Goal: Information Seeking & Learning: Learn about a topic

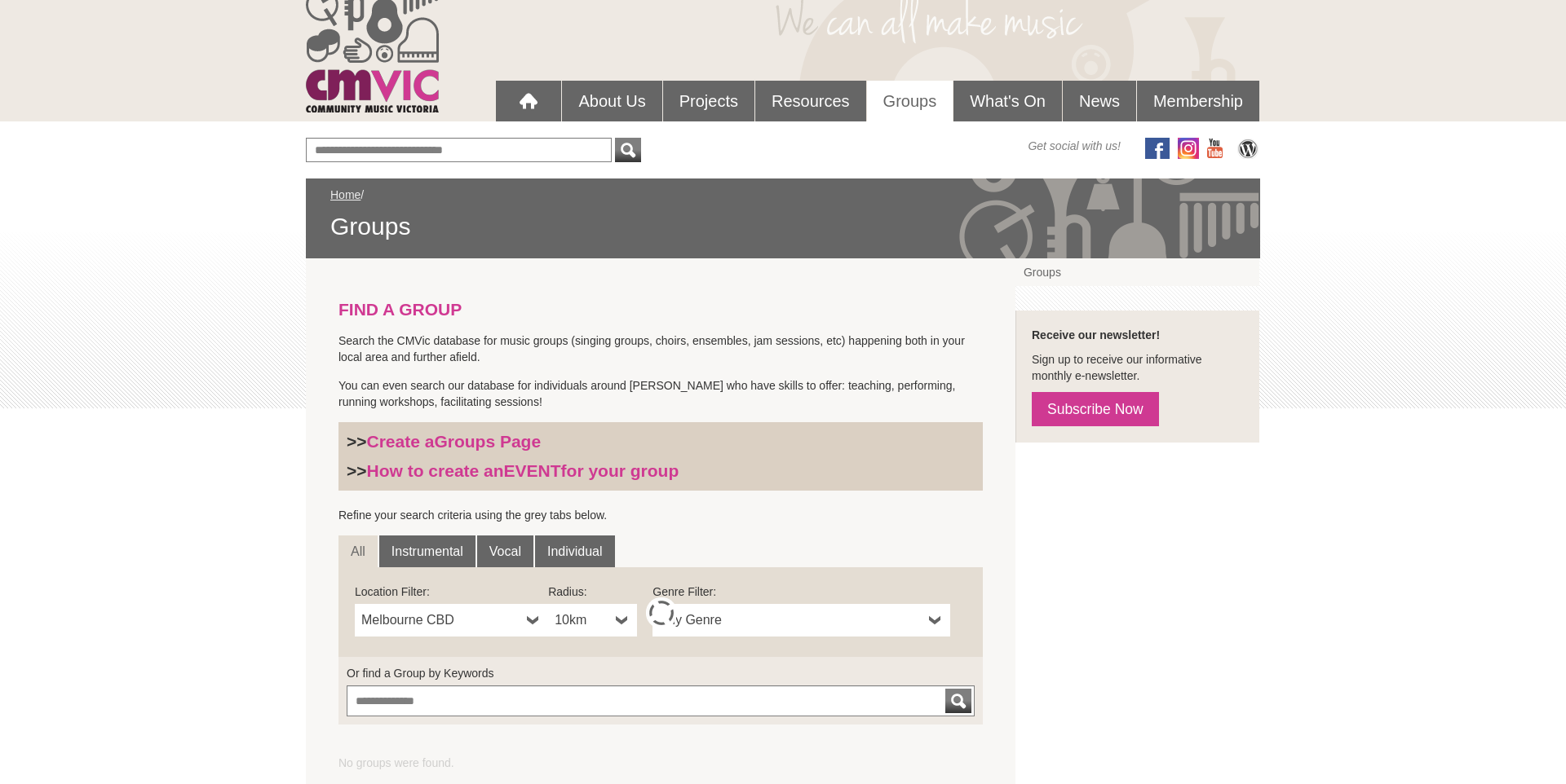
scroll to position [112, 0]
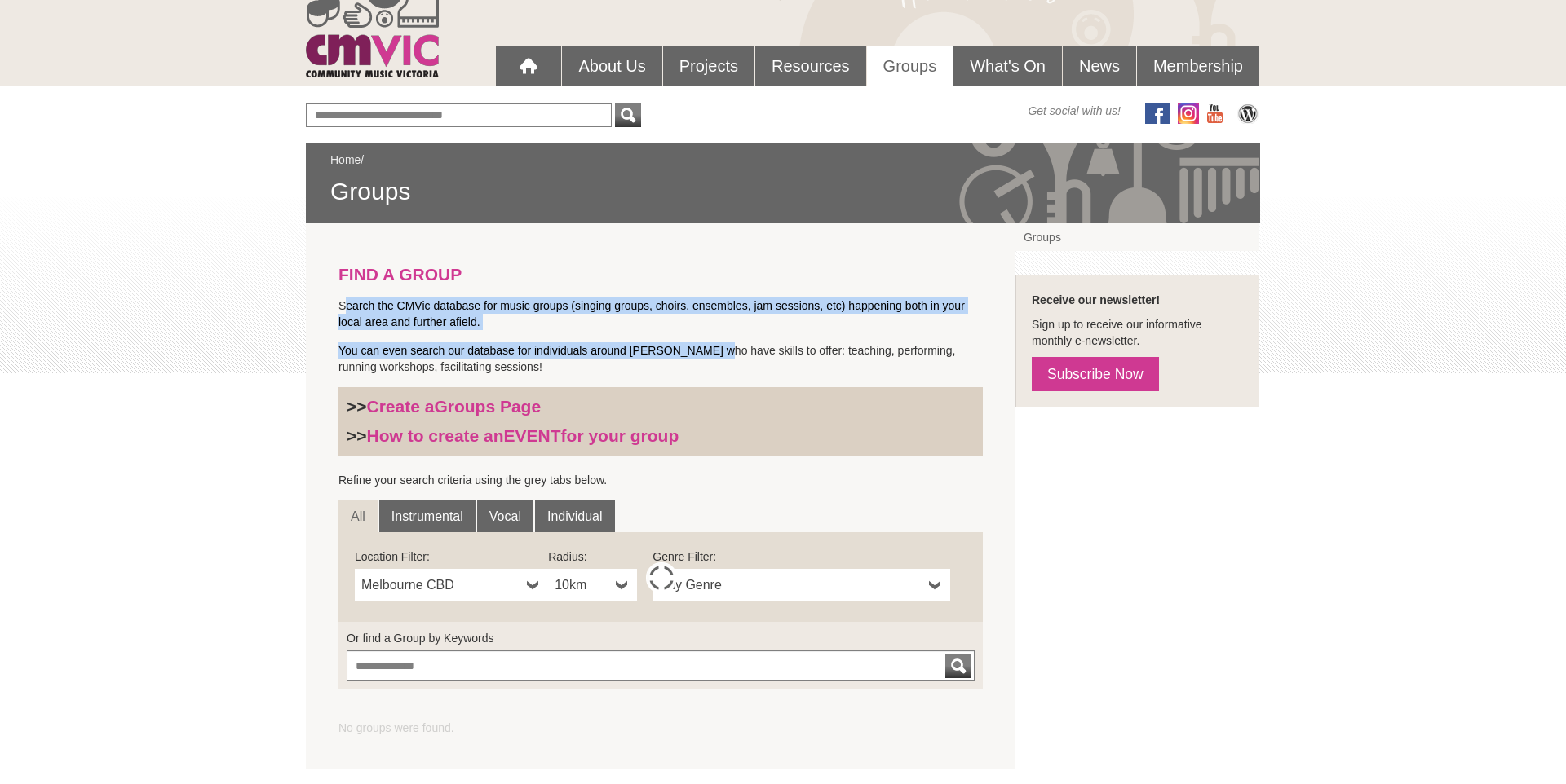
drag, startPoint x: 347, startPoint y: 310, endPoint x: 711, endPoint y: 353, distance: 366.5
click at [711, 353] on section "FIND A GROUP Search the CMVic database for music groups (singing groups, choirs…" at bounding box center [661, 495] width 710 height 545
click at [667, 344] on p "You can even search our database for individuals around [PERSON_NAME] who have …" at bounding box center [660, 359] width 644 height 33
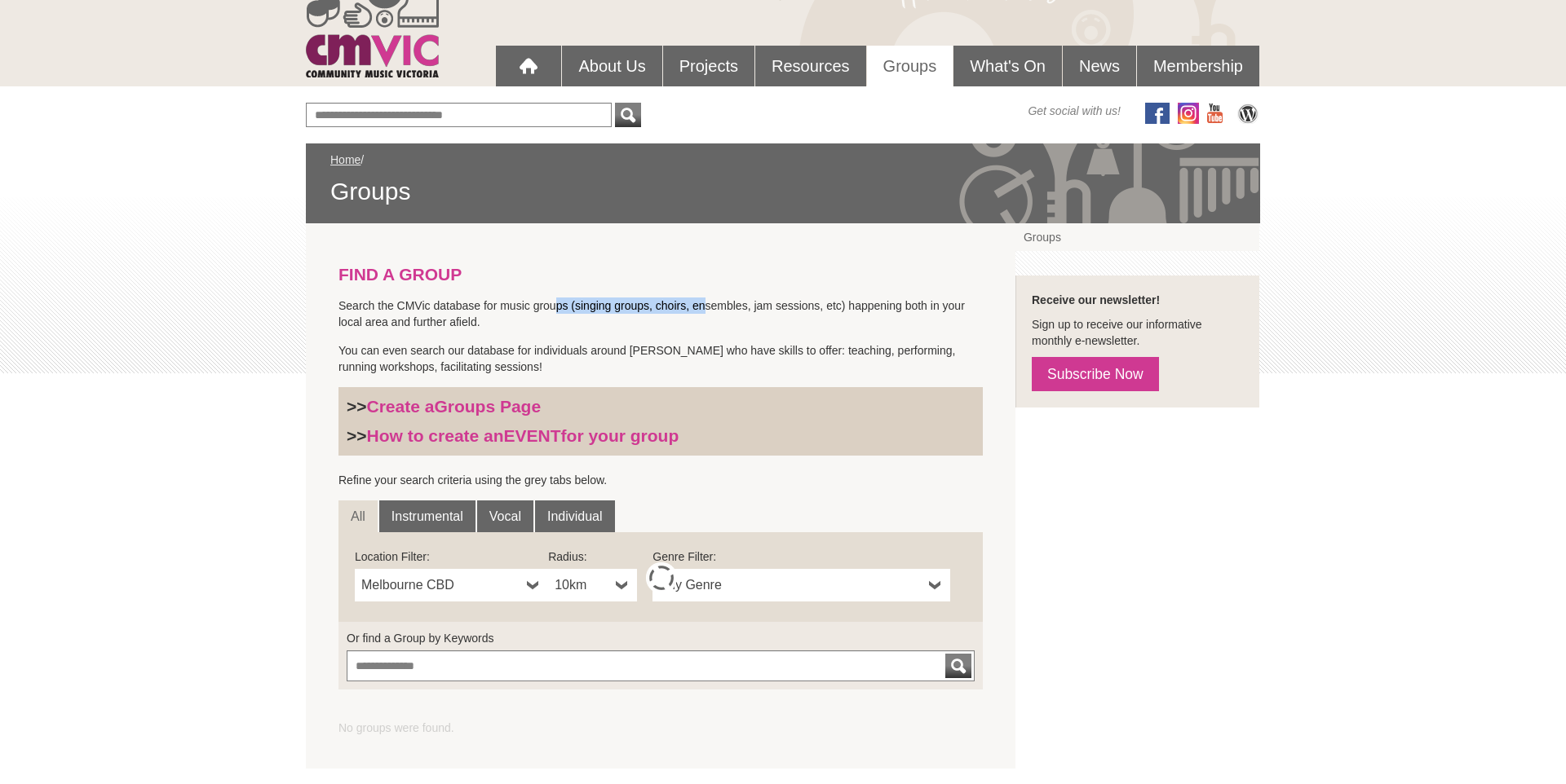
drag, startPoint x: 567, startPoint y: 297, endPoint x: 841, endPoint y: 304, distance: 274.1
click at [822, 302] on p "Search the CMVic database for music groups (singing groups, choirs, ensembles, …" at bounding box center [660, 314] width 644 height 33
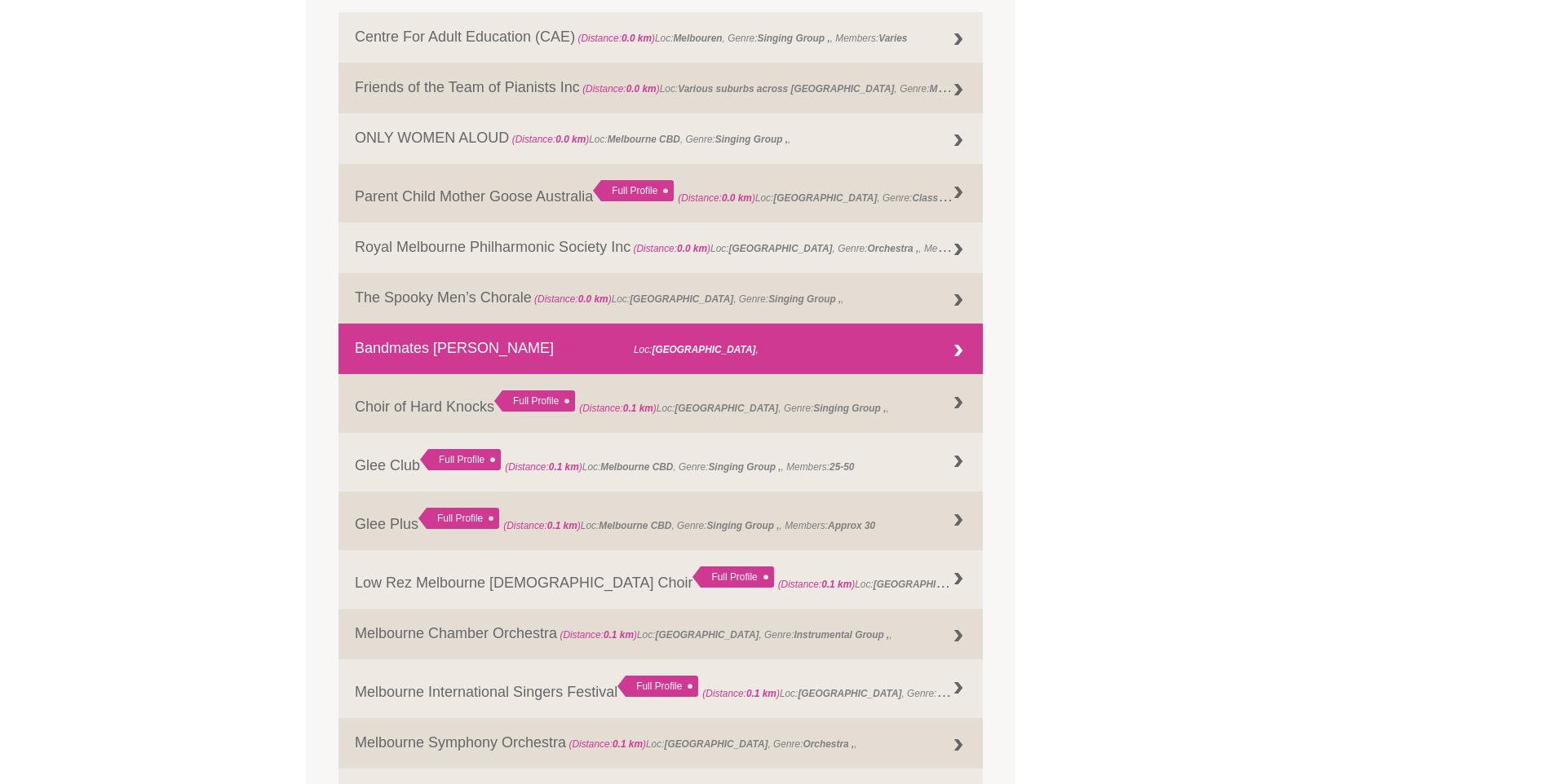
scroll to position [832, 0]
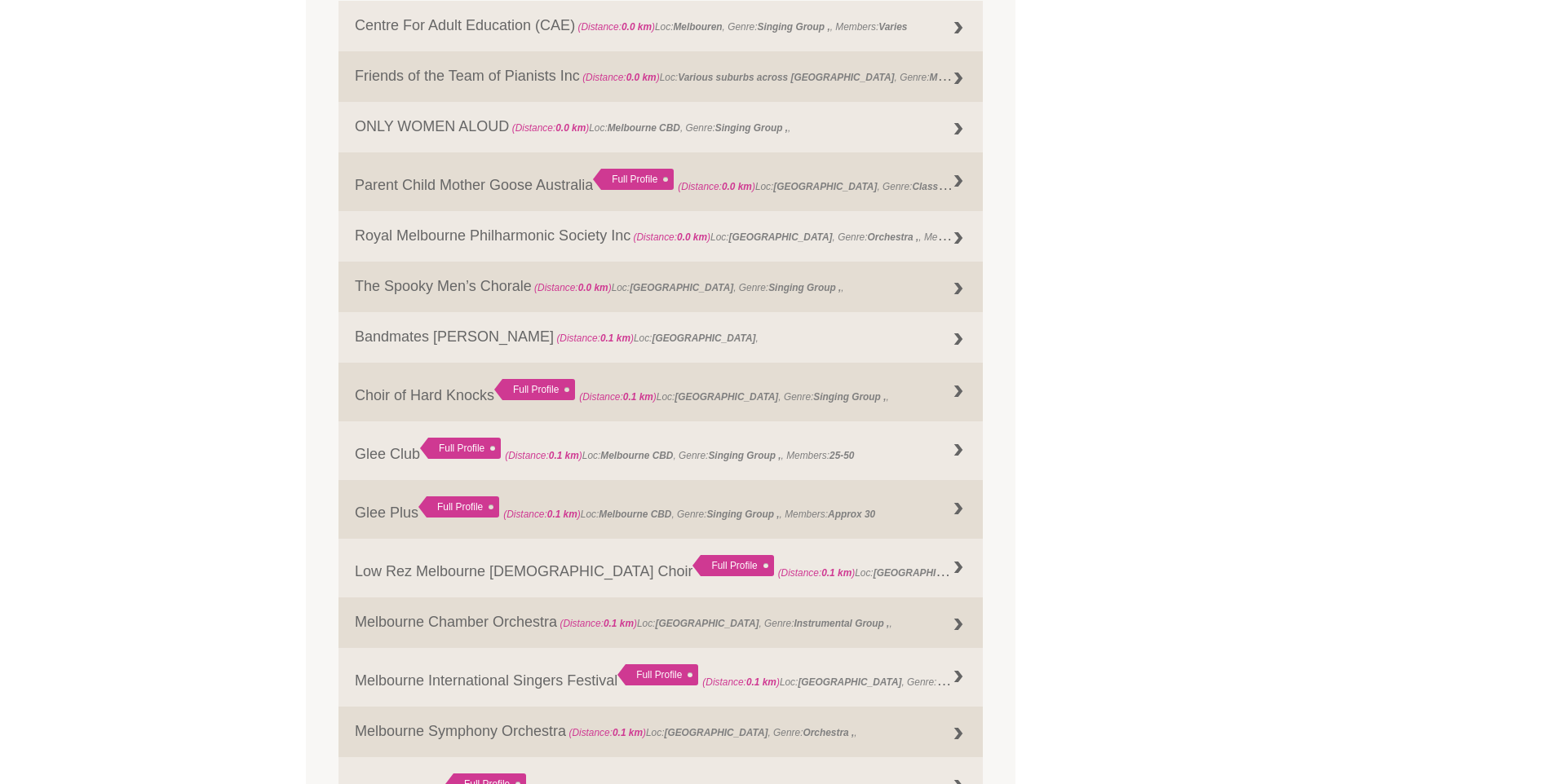
click at [1324, 362] on div "Blog Support Us Contact Us Member Login 0 About Us" at bounding box center [783, 625] width 1566 height 2913
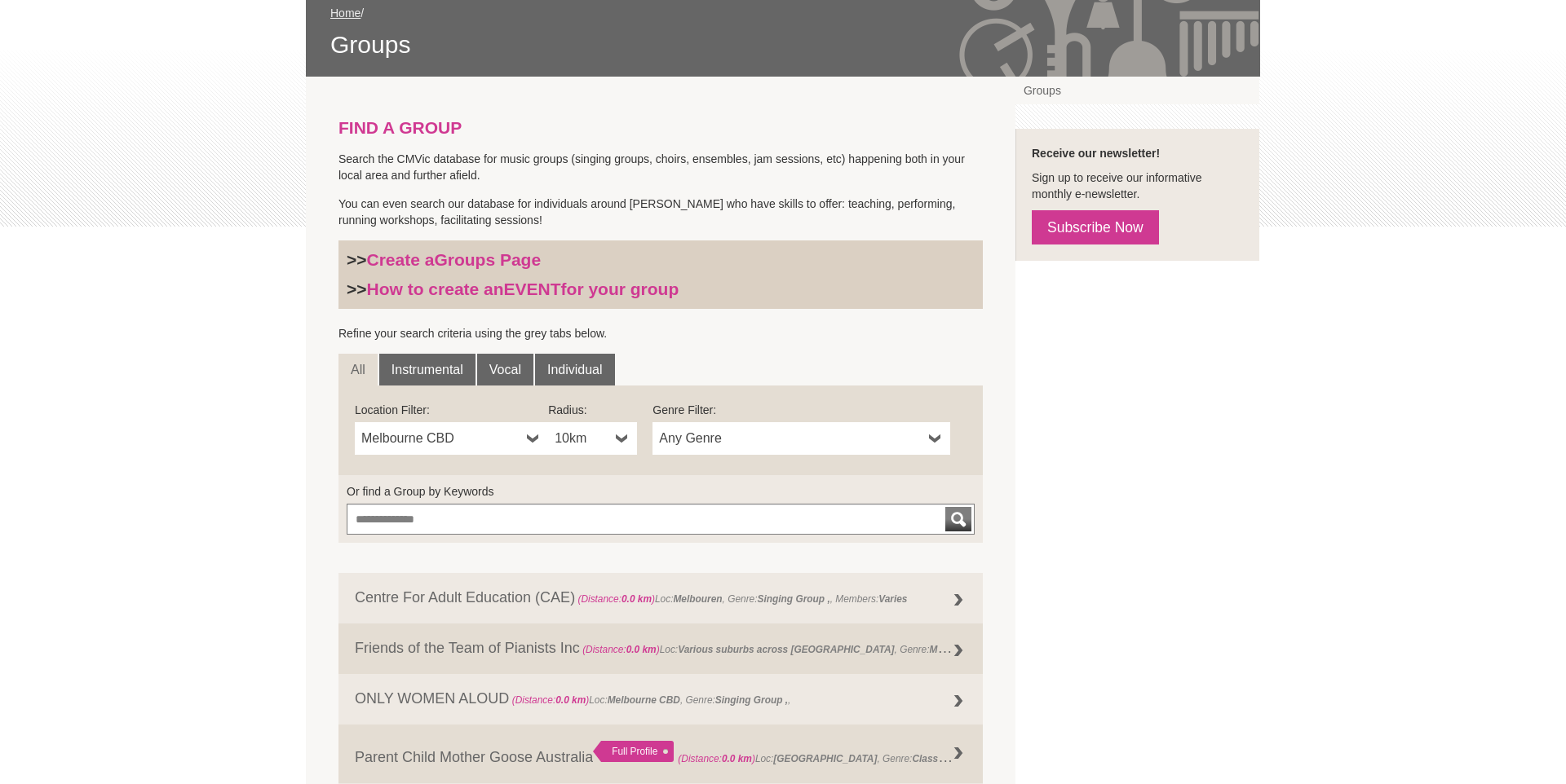
scroll to position [156, 0]
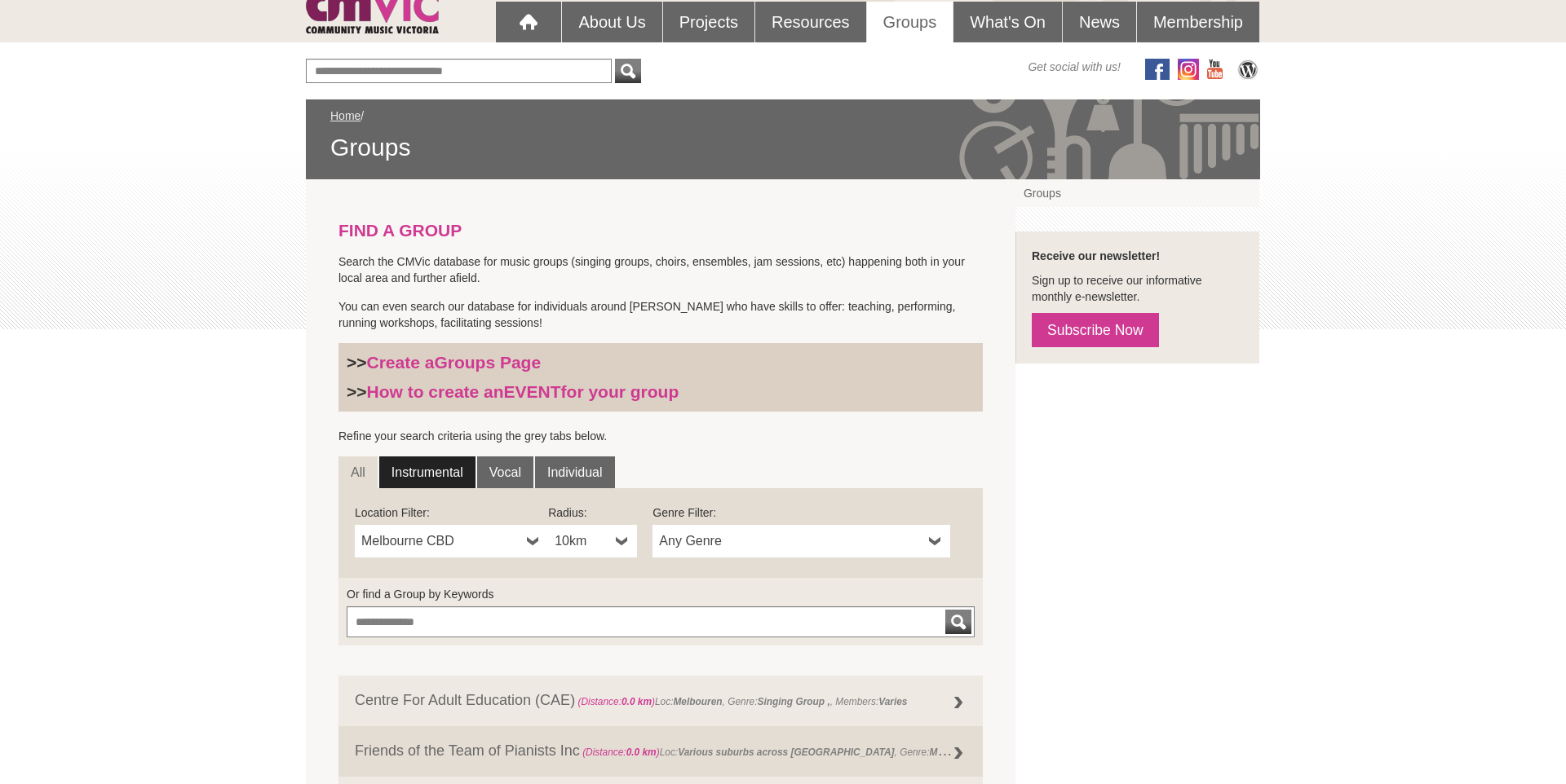
click at [400, 475] on link "Instrumental" at bounding box center [427, 473] width 97 height 33
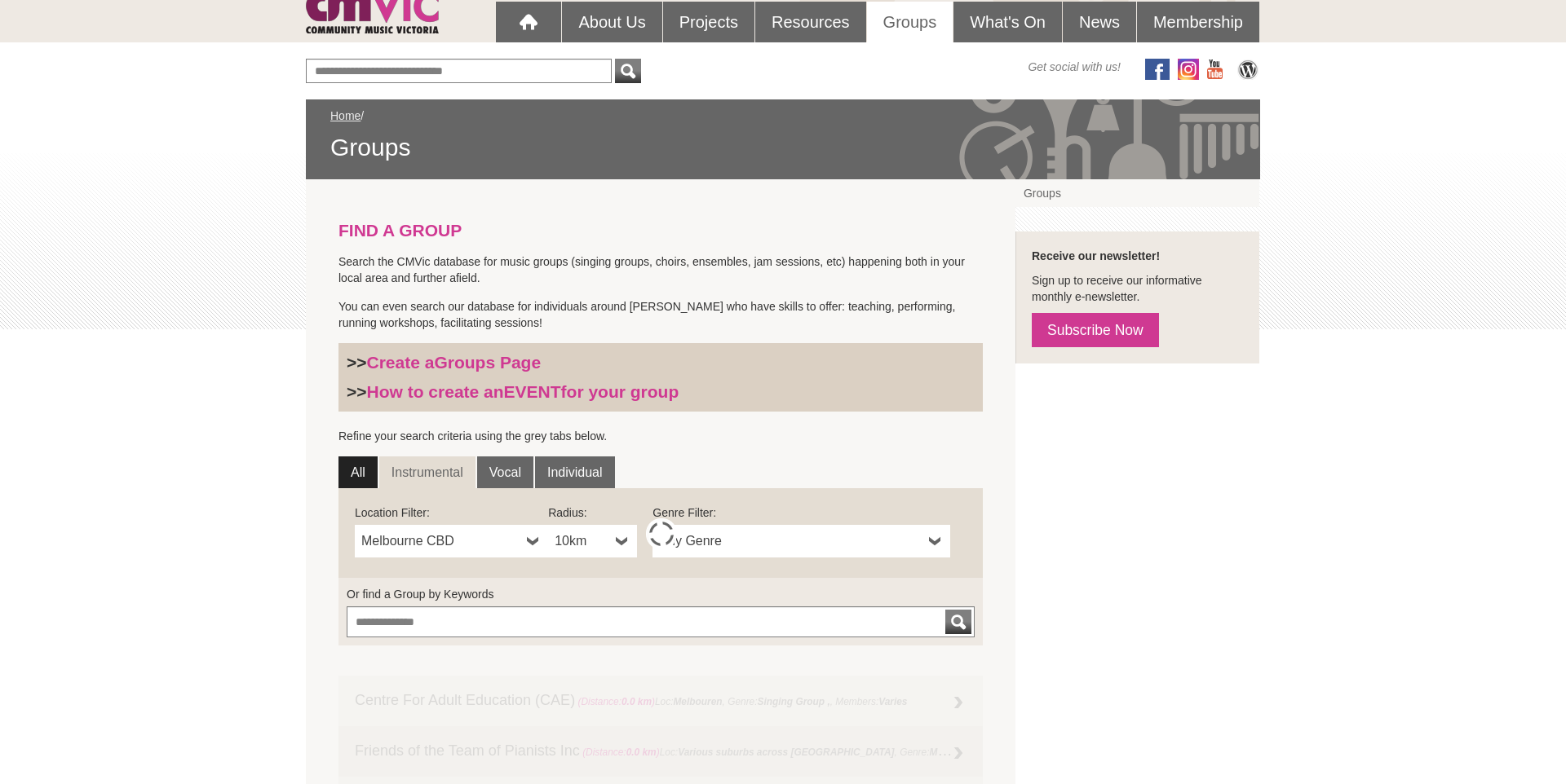
click at [363, 468] on link "All" at bounding box center [357, 473] width 39 height 33
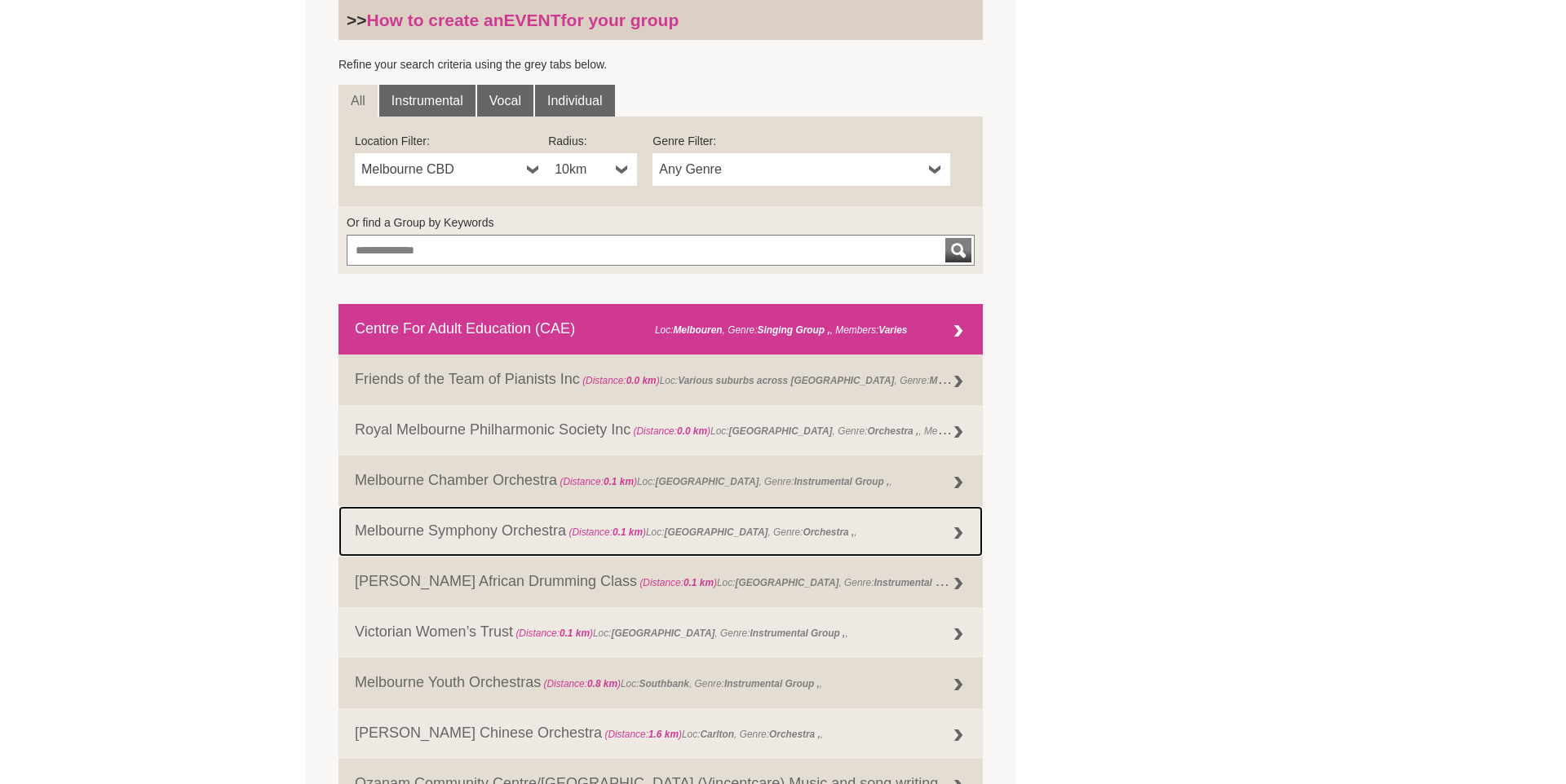
scroll to position [494, 0]
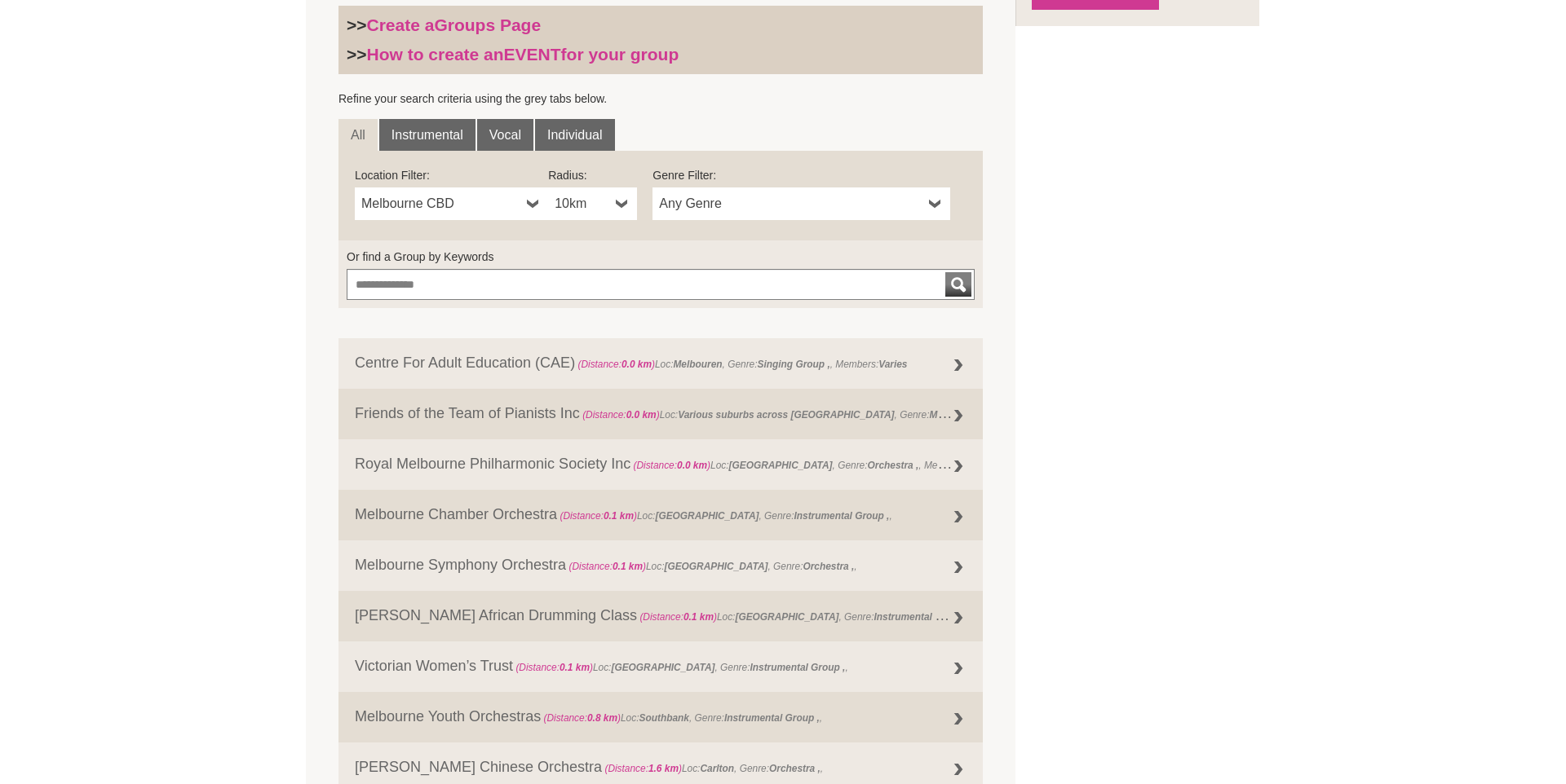
click at [536, 203] on b at bounding box center [533, 204] width 13 height 33
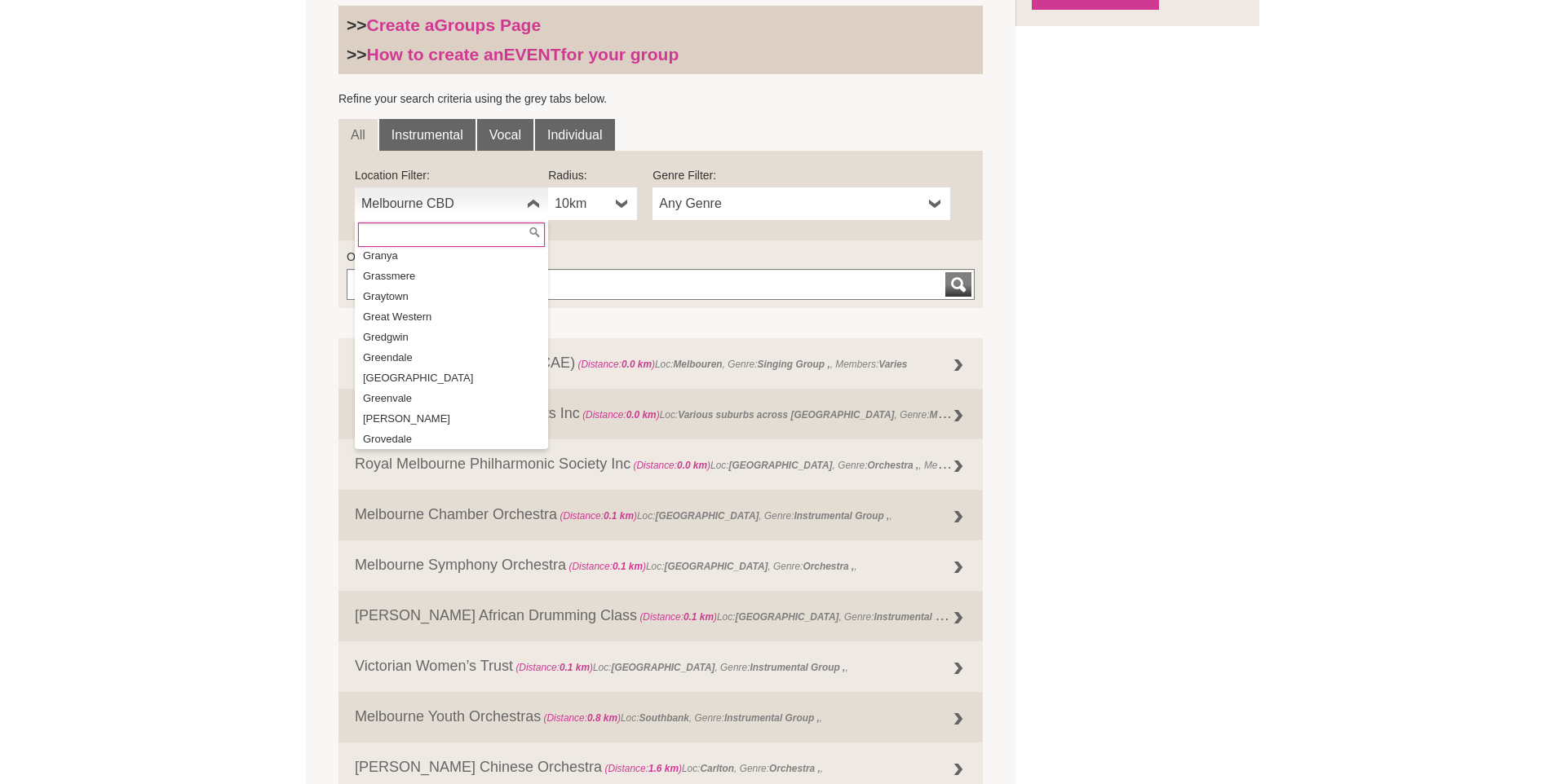
scroll to position [12855, 0]
click at [460, 403] on li "[GEOGRAPHIC_DATA]" at bounding box center [453, 413] width 190 height 20
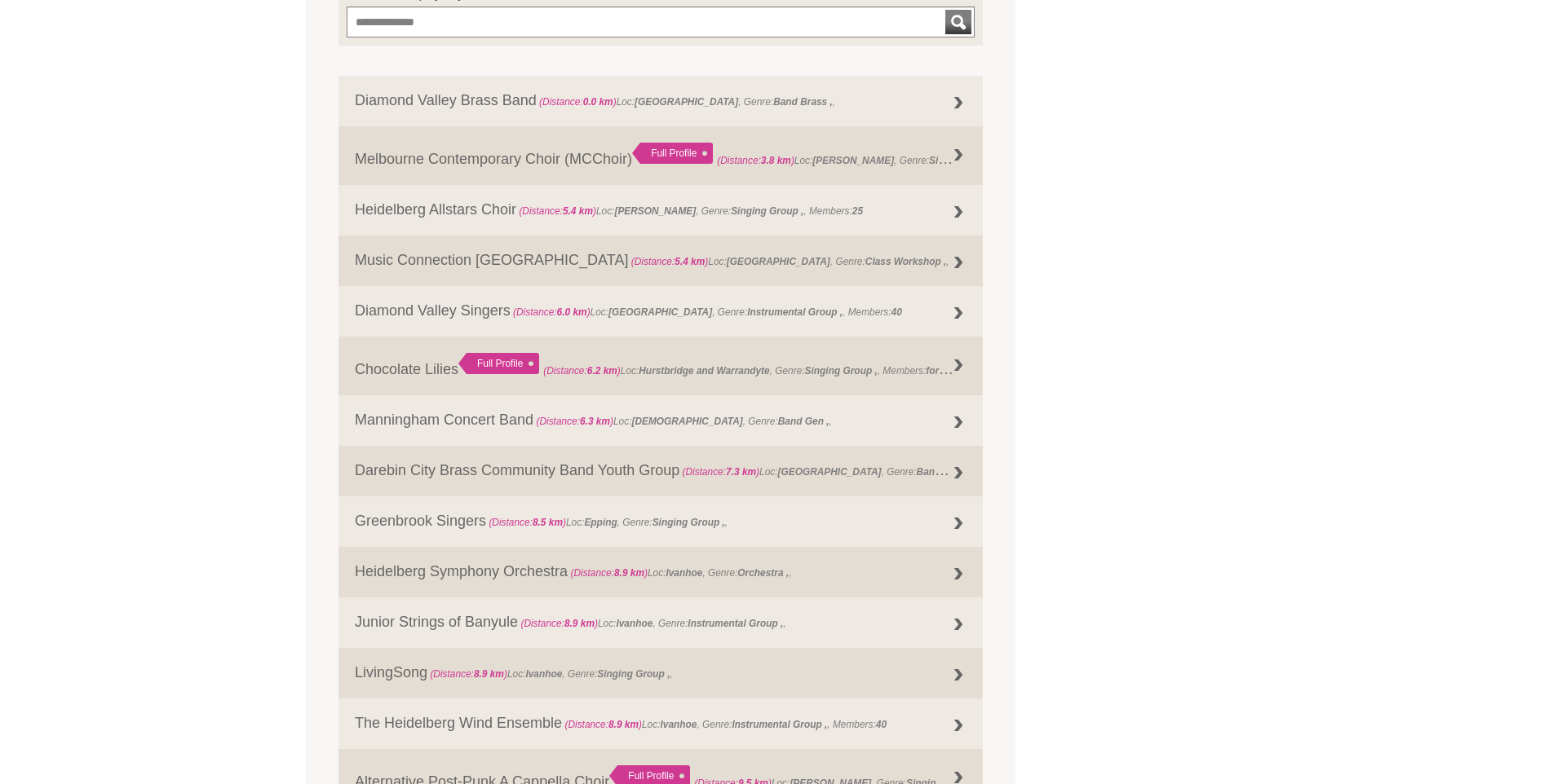
scroll to position [719, 0]
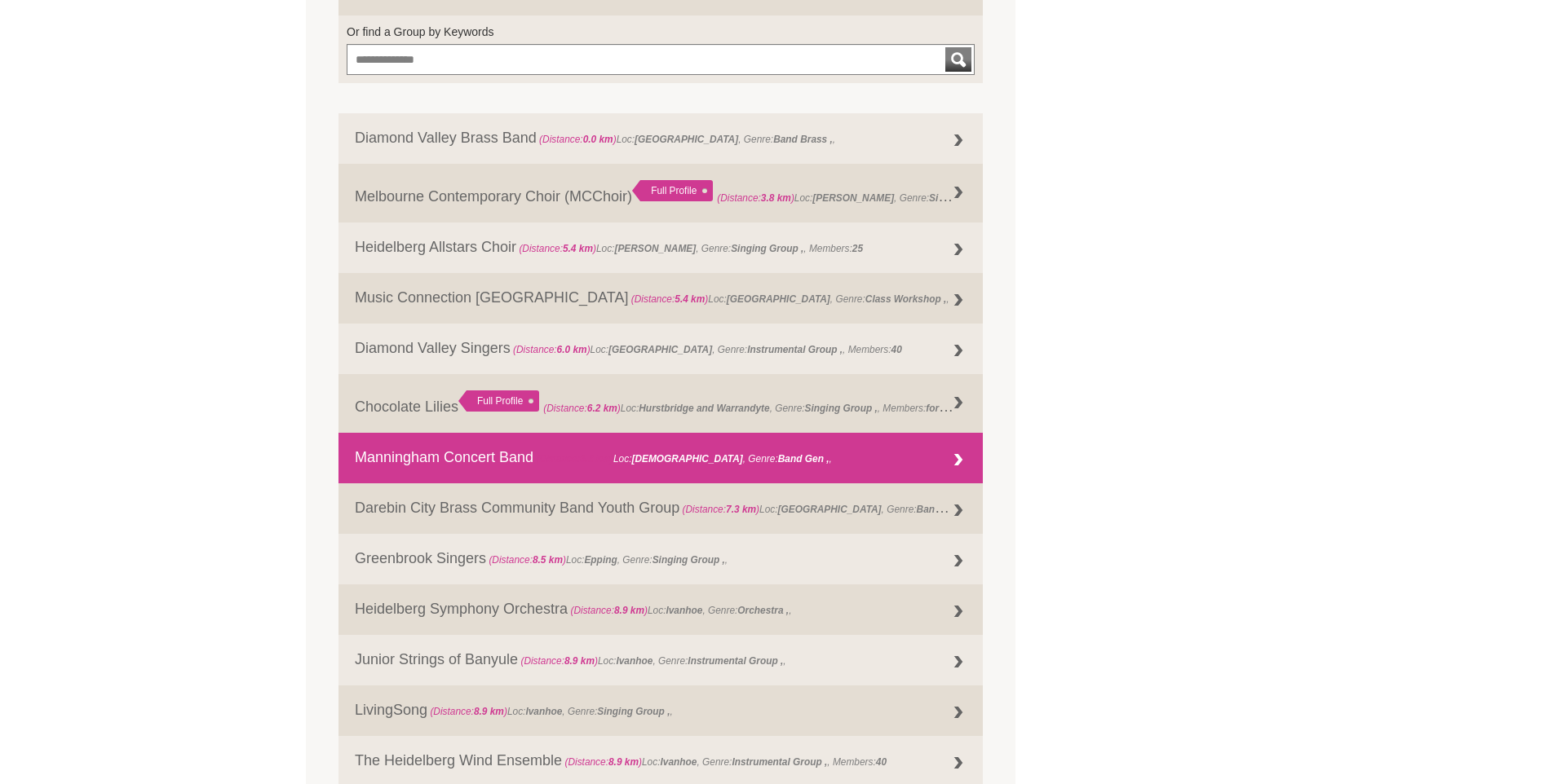
click at [950, 462] on div at bounding box center [958, 461] width 33 height 33
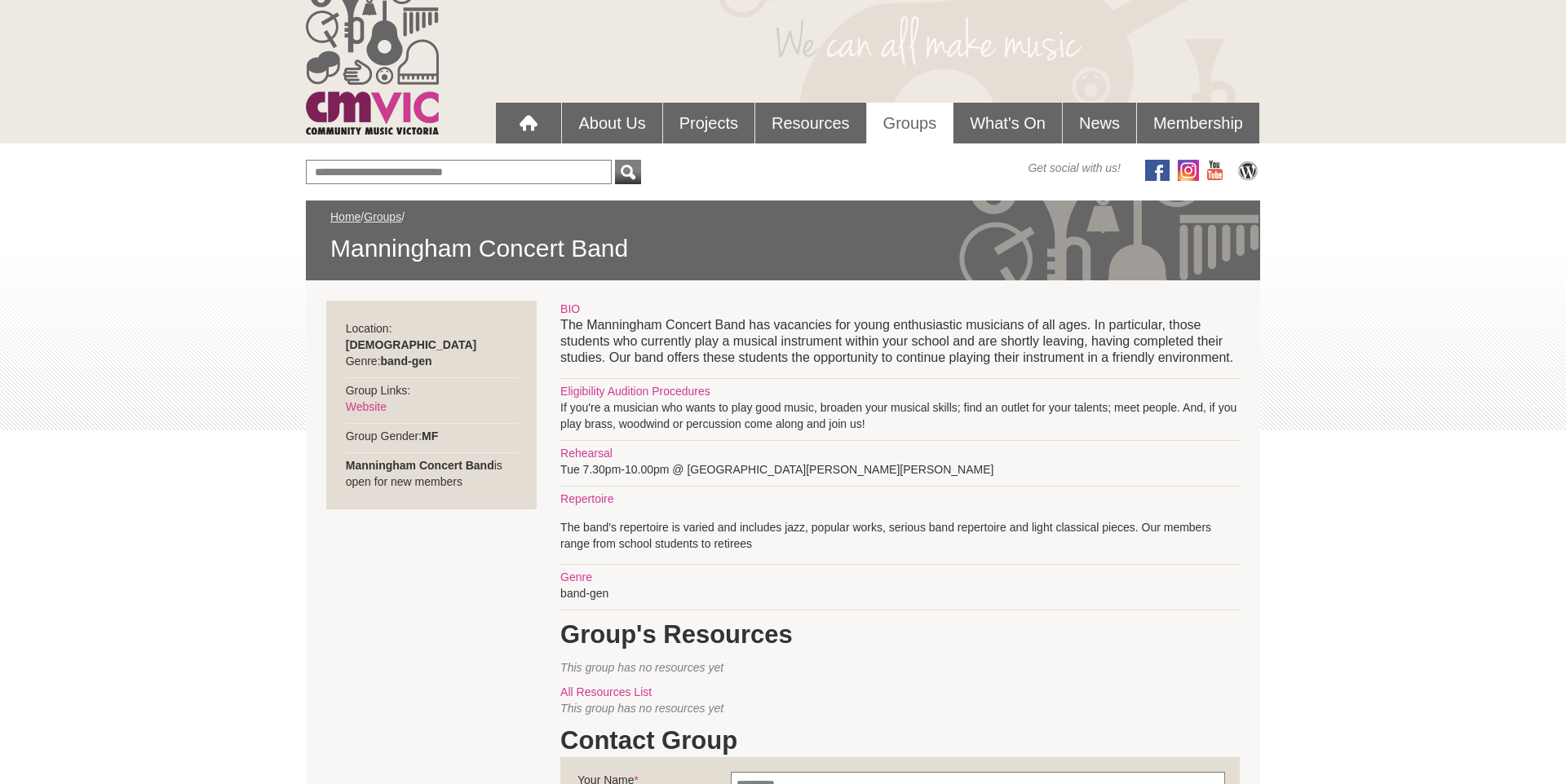
scroll to position [112, 0]
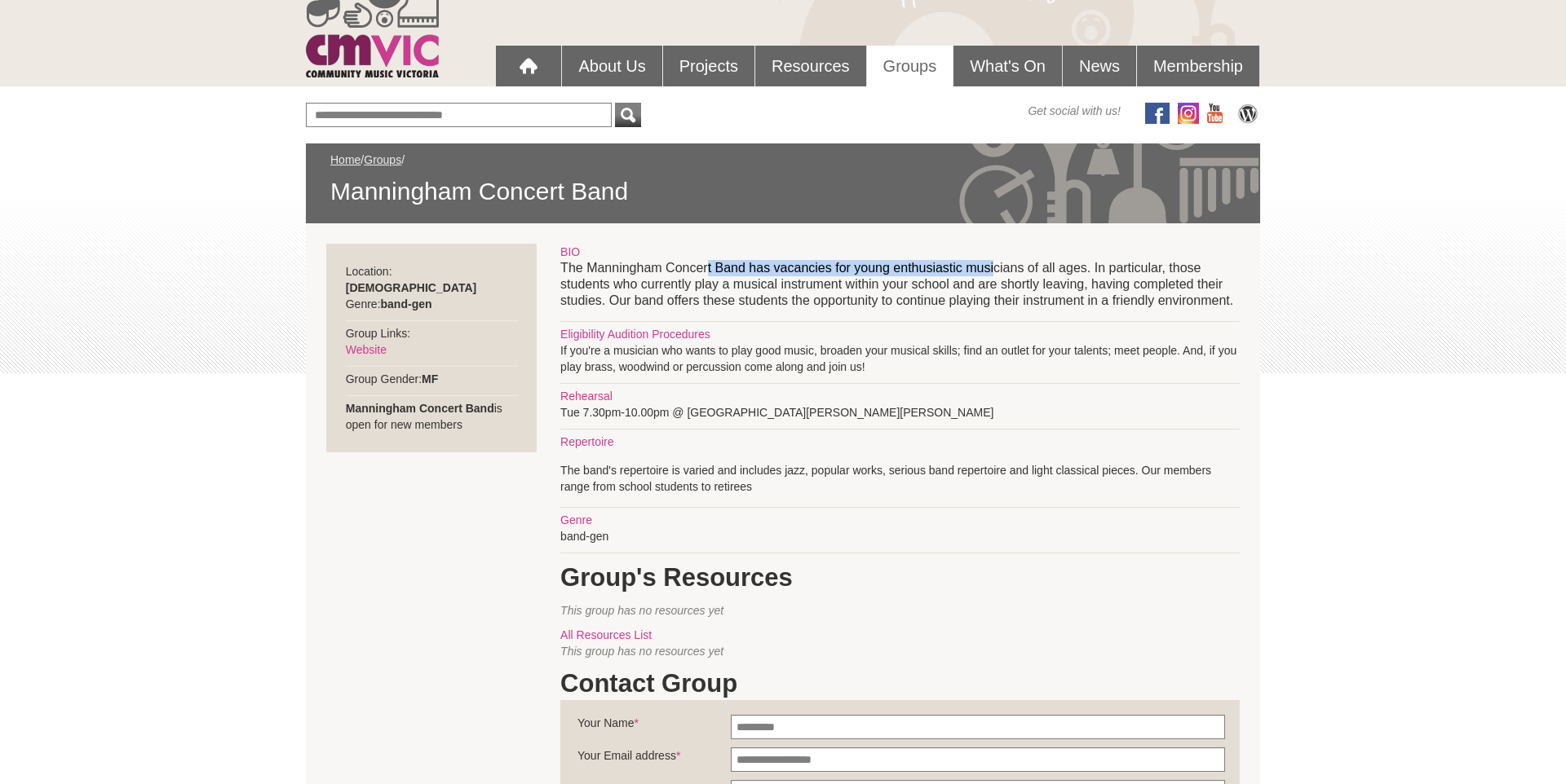
drag, startPoint x: 706, startPoint y: 262, endPoint x: 994, endPoint y: 262, distance: 288.0
click at [994, 262] on p "The Manningham Concert Band has vacancies for young enthusiastic musicians of a…" at bounding box center [899, 284] width 679 height 49
click at [1003, 248] on div "BIO" at bounding box center [899, 251] width 679 height 17
drag, startPoint x: 1265, startPoint y: 285, endPoint x: 1139, endPoint y: 280, distance: 126.1
click at [1139, 280] on p "The Manningham Concert Band has vacancies for young enthusiastic musicians of a…" at bounding box center [899, 284] width 679 height 49
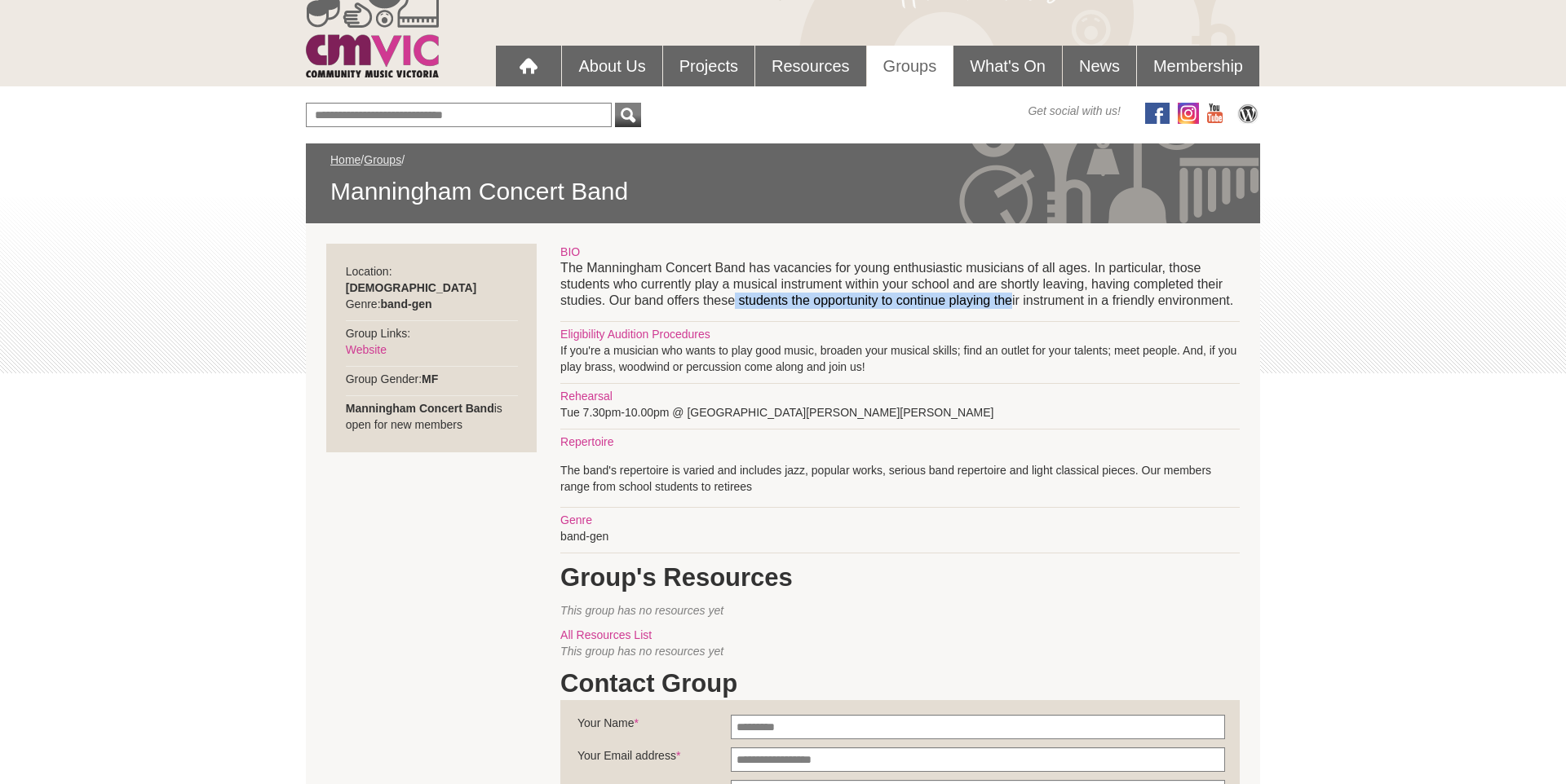
drag, startPoint x: 734, startPoint y: 302, endPoint x: 1013, endPoint y: 307, distance: 279.0
click at [1013, 307] on p "The Manningham Concert Band has vacancies for young enthusiastic musicians of a…" at bounding box center [899, 284] width 679 height 49
click at [990, 316] on div "BIO The Manningham Concert Band has vacancies for young enthusiastic musicians …" at bounding box center [899, 633] width 679 height 779
drag, startPoint x: 783, startPoint y: 309, endPoint x: 1009, endPoint y: 315, distance: 226.1
click at [986, 314] on div "BIO The Manningham Concert Band has vacancies for young enthusiastic musicians …" at bounding box center [899, 633] width 679 height 779
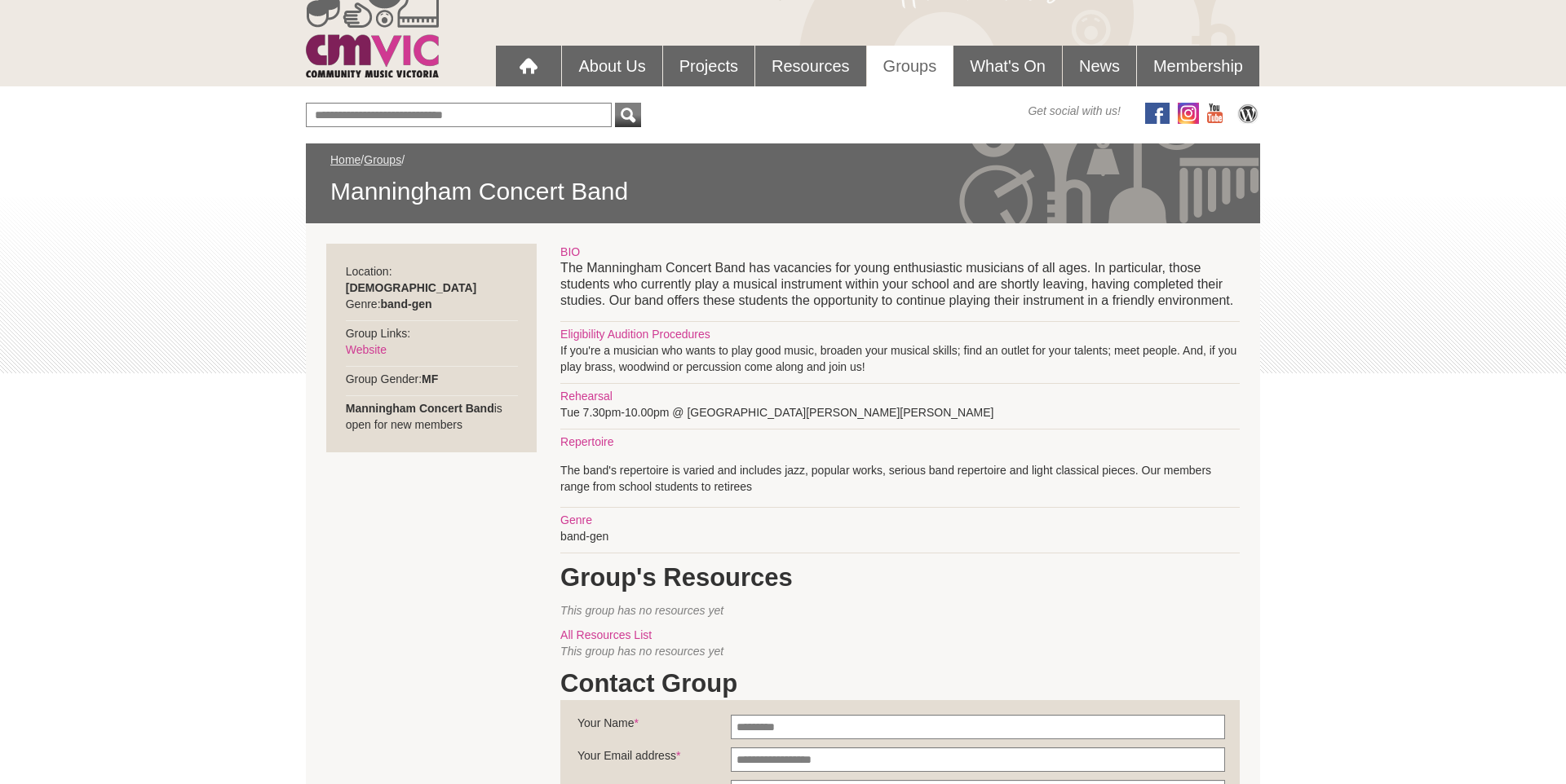
click at [1014, 316] on div "BIO The Manningham Concert Band has vacancies for young enthusiastic musicians …" at bounding box center [899, 633] width 679 height 779
drag, startPoint x: 1019, startPoint y: 301, endPoint x: 1209, endPoint y: 320, distance: 190.9
click at [1218, 320] on div "BIO The Manningham Concert Band has vacancies for young enthusiastic musicians …" at bounding box center [899, 633] width 679 height 779
click at [1189, 321] on hr at bounding box center [899, 321] width 679 height 1
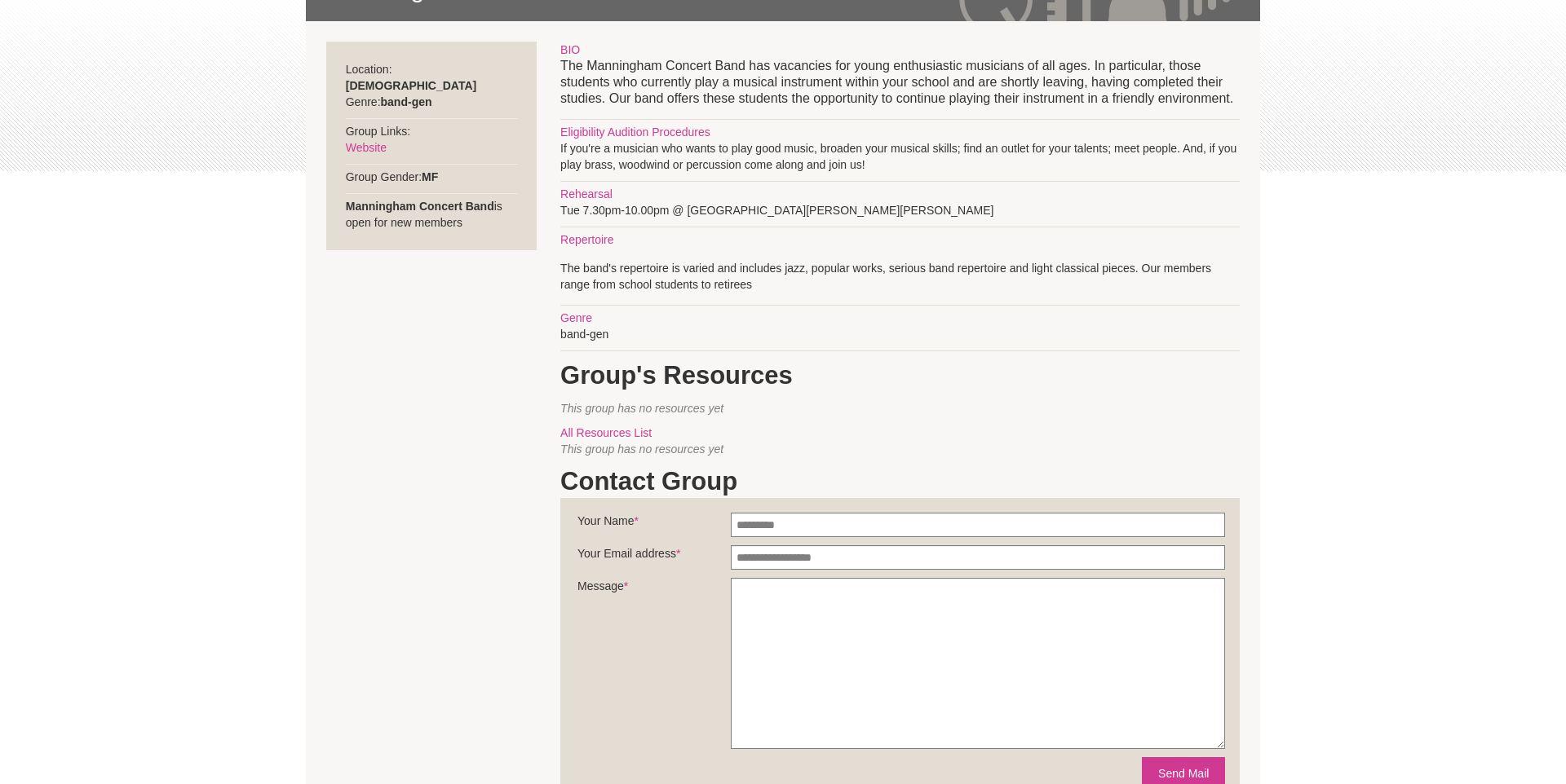
scroll to position [225, 0]
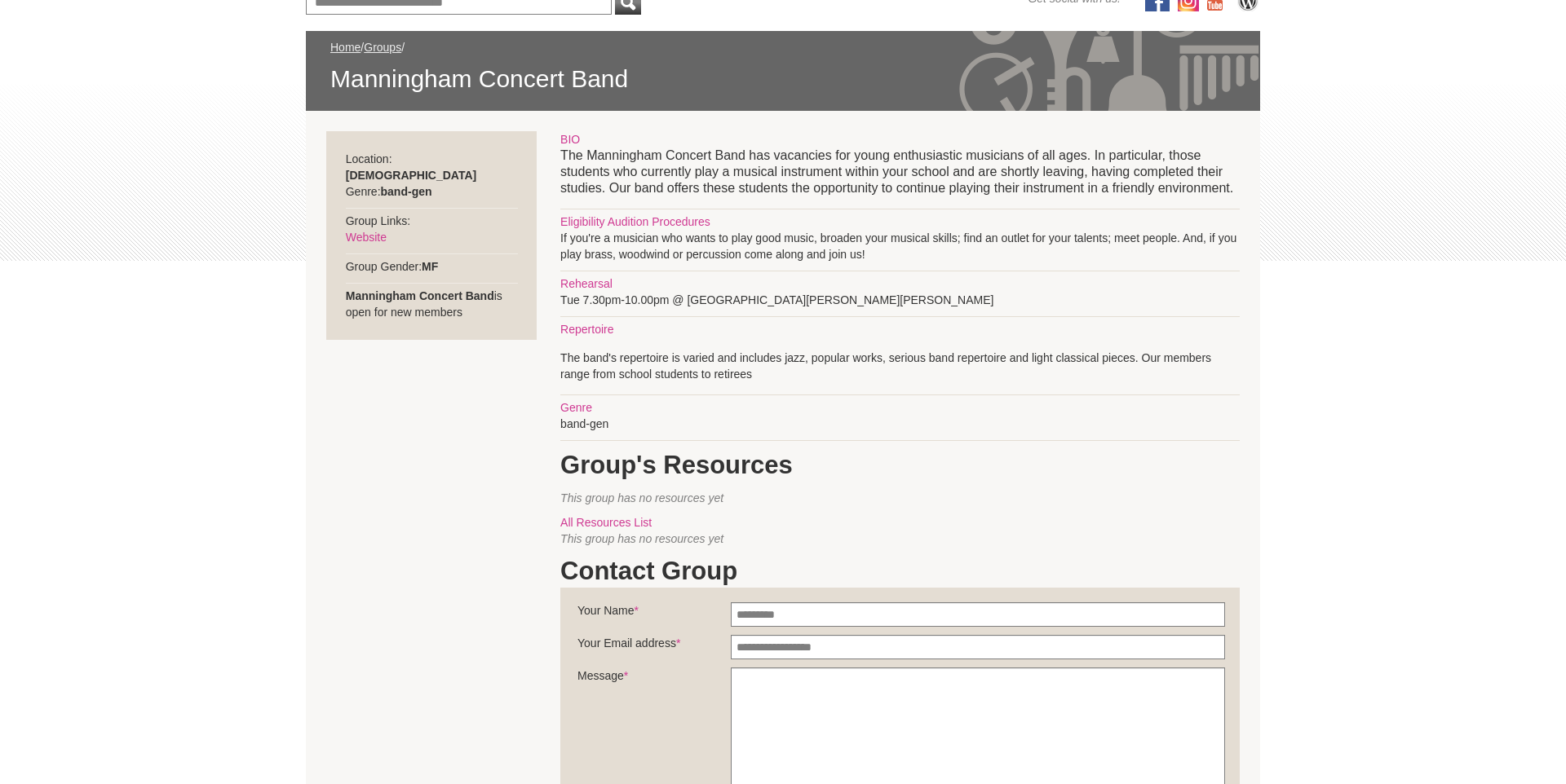
drag, startPoint x: 563, startPoint y: 240, endPoint x: 1389, endPoint y: 269, distance: 826.5
click at [1389, 269] on div "Blog Support Us Contact Us Member Login 0 About Us What We Do" at bounding box center [783, 531] width 1566 height 1513
click at [362, 230] on link "Website" at bounding box center [366, 236] width 41 height 13
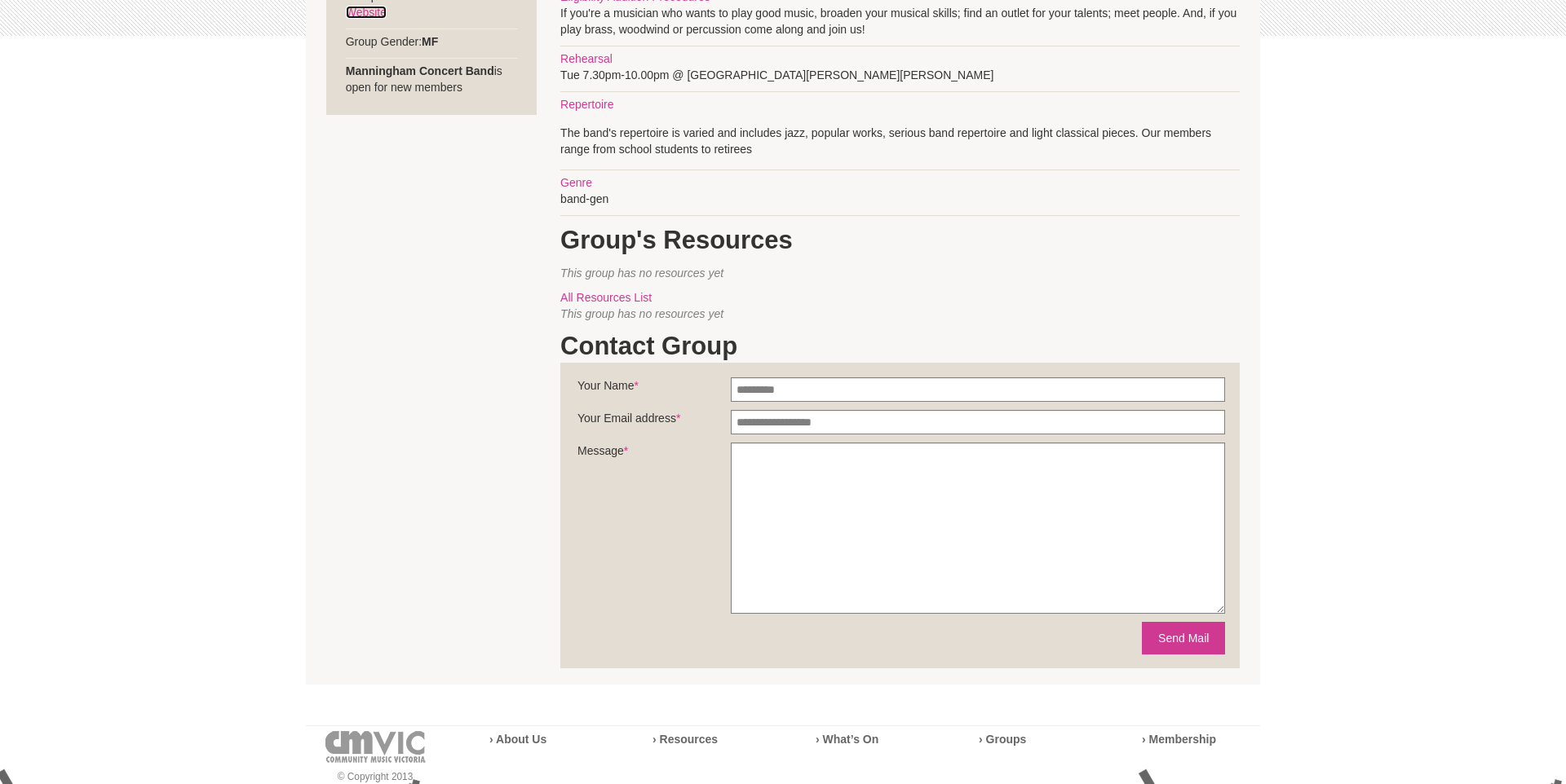
scroll to position [112, 0]
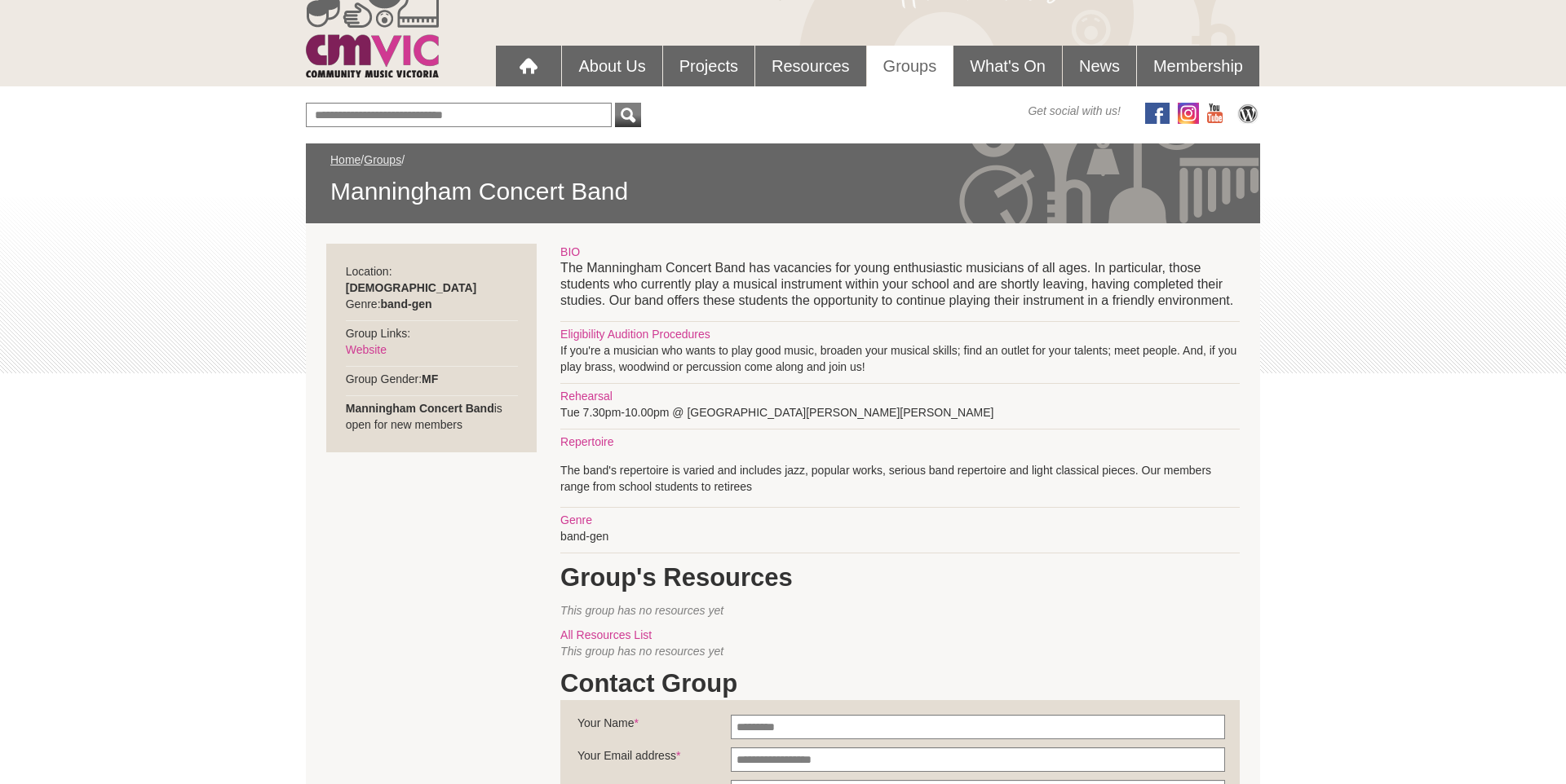
click at [1303, 341] on div "Blog Support Us Contact Us Member Login 0 About Us What We Do" at bounding box center [783, 644] width 1566 height 1513
